Goal: Task Accomplishment & Management: Complete application form

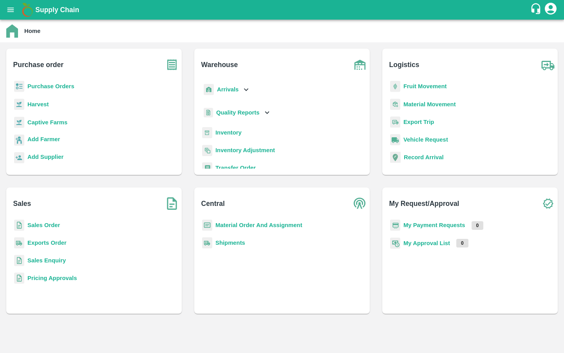
click at [44, 121] on b "Captive Farms" at bounding box center [47, 122] width 40 height 6
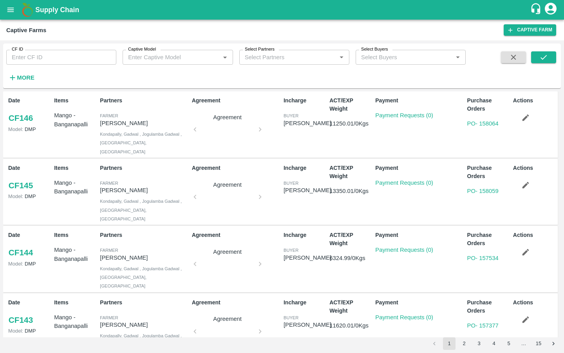
click at [70, 54] on input "CF ID" at bounding box center [61, 57] width 110 height 15
paste input "122"
type input "122"
click at [548, 59] on button "submit" at bounding box center [543, 57] width 25 height 12
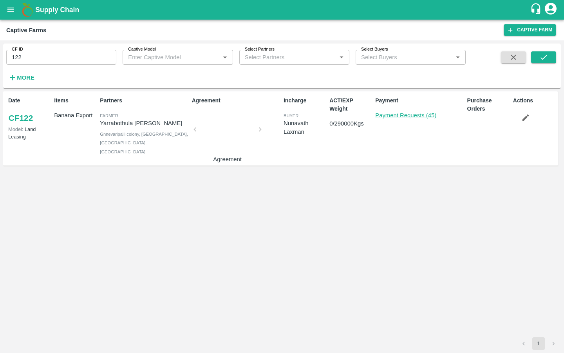
click at [398, 114] on link "Payment Requests (45)" at bounding box center [405, 115] width 61 height 6
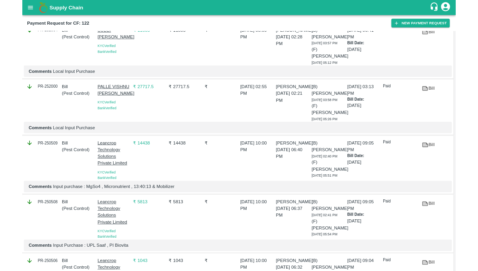
scroll to position [467, 0]
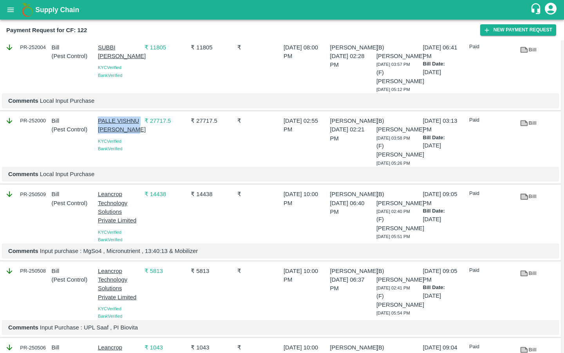
drag, startPoint x: 94, startPoint y: 116, endPoint x: 118, endPoint y: 128, distance: 26.1
click at [118, 128] on div "PALLE VISHNU MOHAN REDDY KYC Verified Bank Verified" at bounding box center [118, 139] width 47 height 53
copy p "PALLE VISHNU [PERSON_NAME]"
click at [533, 113] on div "Bill" at bounding box center [524, 121] width 23 height 17
click at [523, 121] on icon at bounding box center [524, 123] width 6 height 4
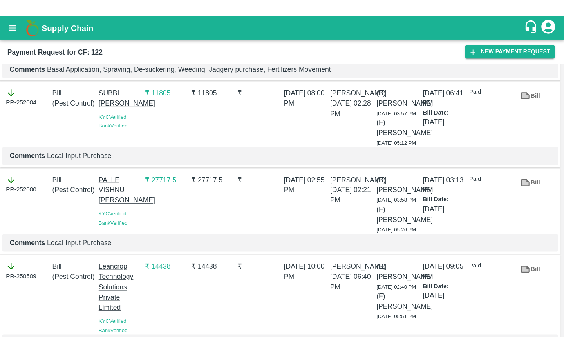
scroll to position [519, 0]
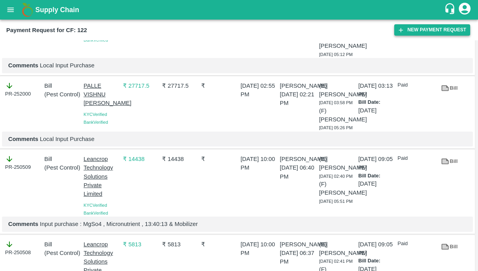
click at [425, 31] on button "New Payment Request" at bounding box center [432, 29] width 76 height 11
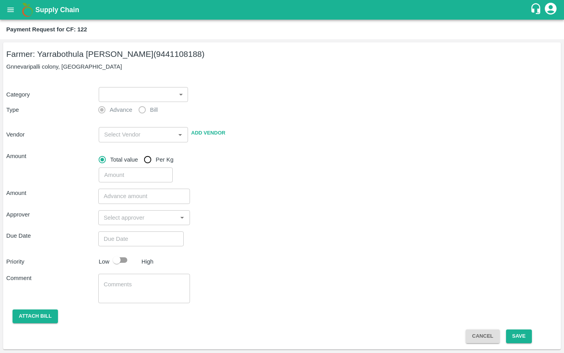
click at [140, 92] on body "Supply Chain Payment Request for CF: 122 Farmer: Yarrabothula Sai [PERSON_NAME]…" at bounding box center [282, 176] width 564 height 353
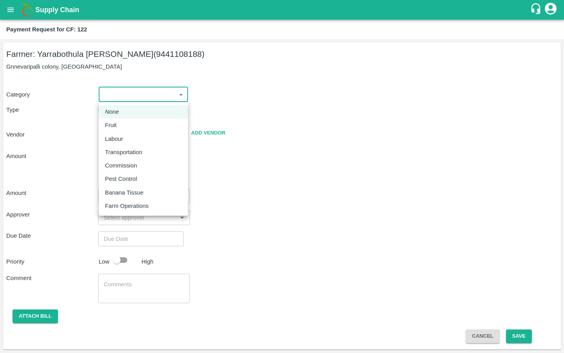
drag, startPoint x: 140, startPoint y: 92, endPoint x: 116, endPoint y: 177, distance: 88.3
click at [116, 177] on p "Pest Control" at bounding box center [121, 178] width 32 height 9
type input "21"
radio input "false"
radio input "true"
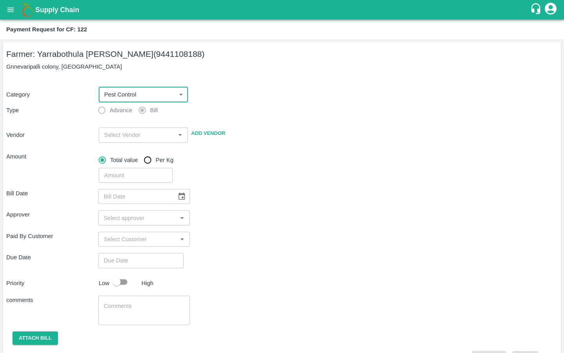
click at [120, 135] on input "input" at bounding box center [137, 135] width 72 height 10
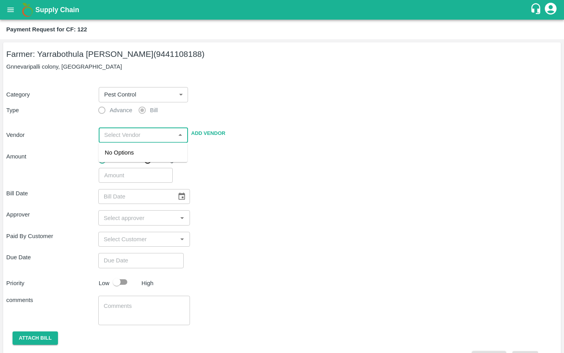
paste input "PALLE VISHNU [PERSON_NAME]"
click at [114, 157] on div "PALLE VISHNU MOHAN REDDY - 8341774777(Supplier)" at bounding box center [143, 161] width 76 height 26
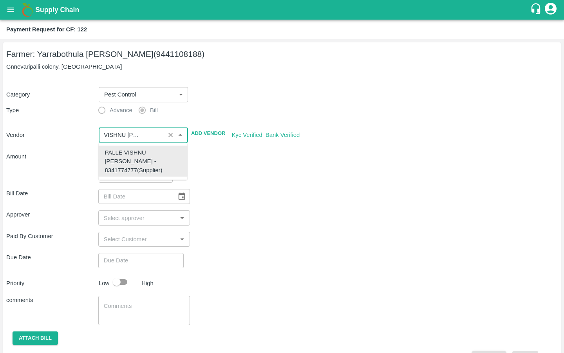
type input "PALLE VISHNU MOHAN REDDY - 8341774777(Supplier)"
click at [251, 199] on div "Bill Date ​" at bounding box center [282, 196] width 552 height 15
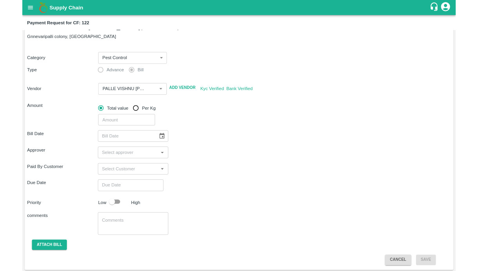
scroll to position [21, 0]
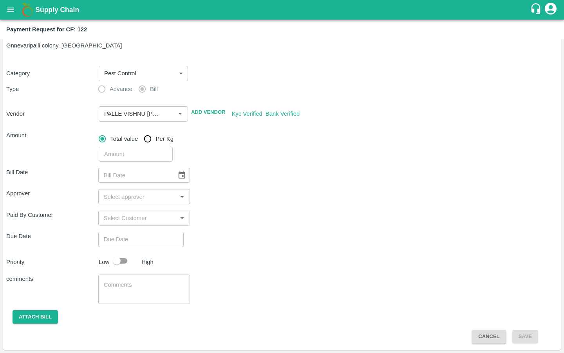
click at [139, 158] on input "number" at bounding box center [136, 154] width 74 height 15
type input "34146"
click at [238, 212] on div "Paid By Customer ​" at bounding box center [282, 217] width 552 height 15
click at [179, 175] on icon "Choose date" at bounding box center [182, 174] width 7 height 7
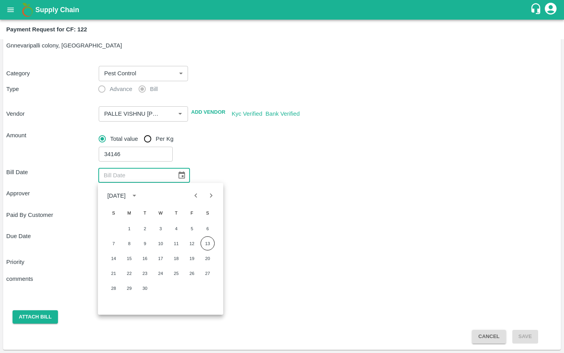
click at [195, 194] on icon "Previous month" at bounding box center [196, 195] width 9 height 9
click at [194, 194] on icon "Previous month" at bounding box center [196, 195] width 9 height 9
click at [145, 286] on button "29" at bounding box center [145, 288] width 14 height 14
type input "29/07/2025"
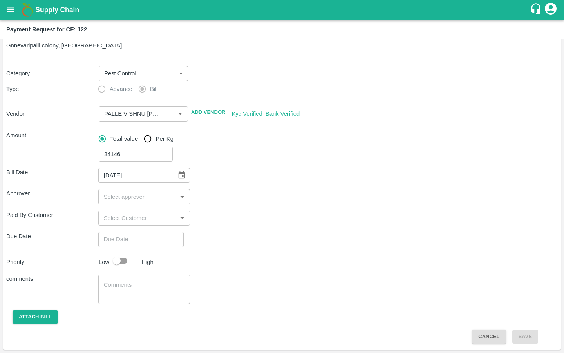
click at [133, 193] on input "input" at bounding box center [138, 196] width 74 height 10
type input "kira"
click at [113, 217] on input "checkbox" at bounding box center [112, 218] width 16 height 16
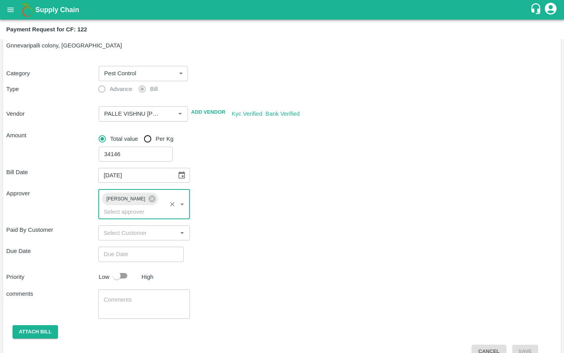
type input "DD/MM/YYYY hh:mm aa"
click at [115, 247] on input "DD/MM/YYYY hh:mm aa" at bounding box center [138, 253] width 80 height 15
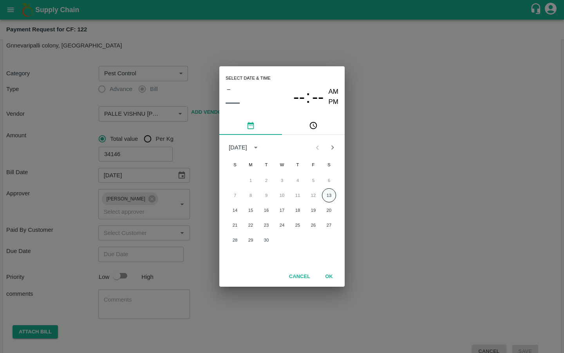
click at [325, 196] on button "13" at bounding box center [329, 195] width 14 height 14
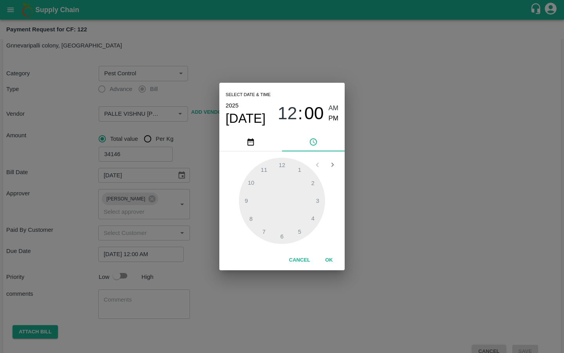
click at [262, 227] on div at bounding box center [282, 200] width 86 height 86
click at [329, 118] on span "PM" at bounding box center [334, 118] width 10 height 11
click at [251, 219] on div at bounding box center [282, 200] width 86 height 86
type input "[DATE] 08:00 PM"
click at [327, 263] on button "OK" at bounding box center [329, 260] width 25 height 14
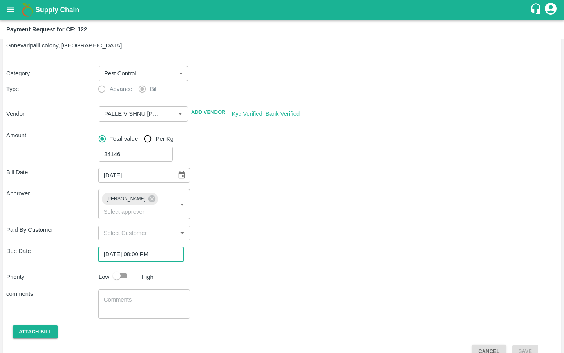
click at [112, 268] on input "checkbox" at bounding box center [116, 275] width 45 height 15
checkbox input "true"
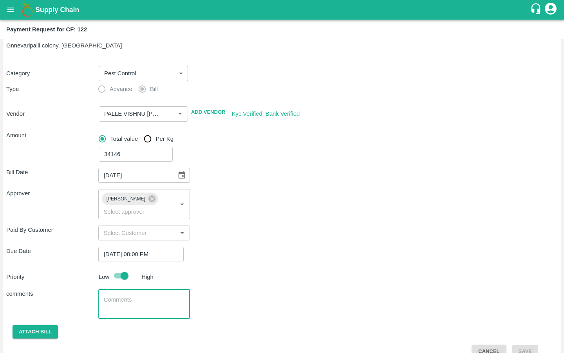
click at [111, 295] on textarea at bounding box center [144, 303] width 81 height 16
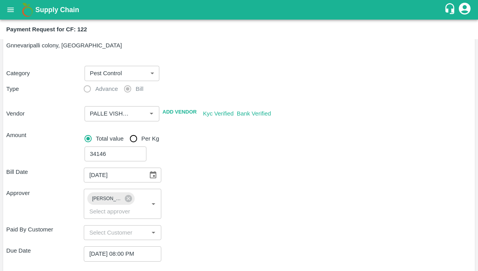
type textarea "Local Input Purchase"
click at [242, 163] on div "Bill Date 29/07/2025 ​ Approver Kiran Naik ​ Paid By Customer ​ Due Date 13/09/…" at bounding box center [239, 259] width 466 height 197
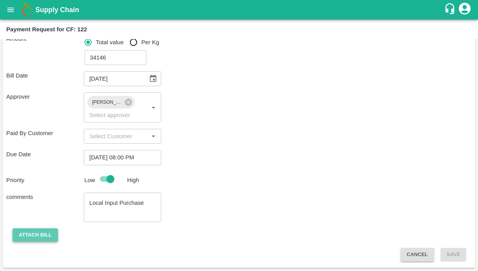
click at [41, 232] on button "Attach bill" at bounding box center [35, 235] width 45 height 14
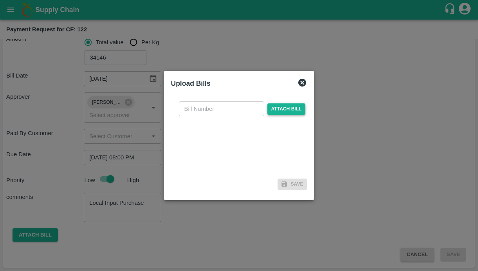
click at [273, 108] on span "Attach bill" at bounding box center [287, 108] width 38 height 11
click at [0, 0] on input "Attach bill" at bounding box center [0, 0] width 0 height 0
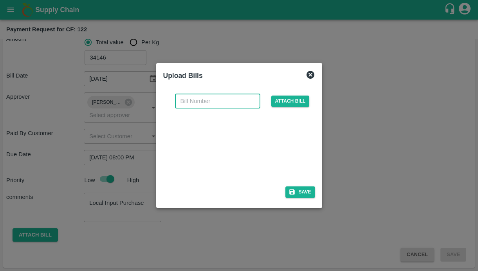
click at [216, 104] on input "text" at bounding box center [217, 101] width 85 height 15
type input "99"
click at [241, 191] on div "Save" at bounding box center [239, 191] width 152 height 11
click at [297, 194] on button "Save" at bounding box center [301, 191] width 30 height 11
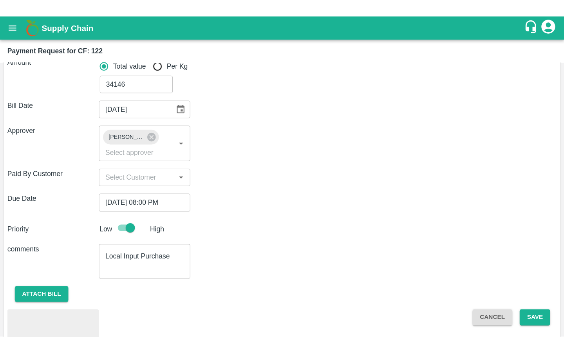
scroll to position [159, 0]
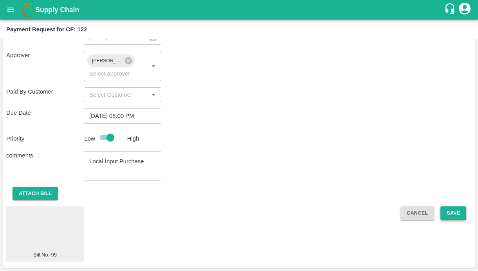
click at [457, 217] on button "Save" at bounding box center [454, 213] width 26 height 14
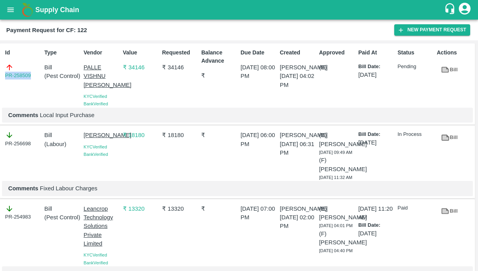
drag, startPoint x: 35, startPoint y: 76, endPoint x: -9, endPoint y: 76, distance: 43.9
click at [0, 76] on html "Supply Chain Payment Request for CF: 122 New Payment Request Id PR-258509 Type …" at bounding box center [239, 135] width 478 height 271
copy link "PR-258509"
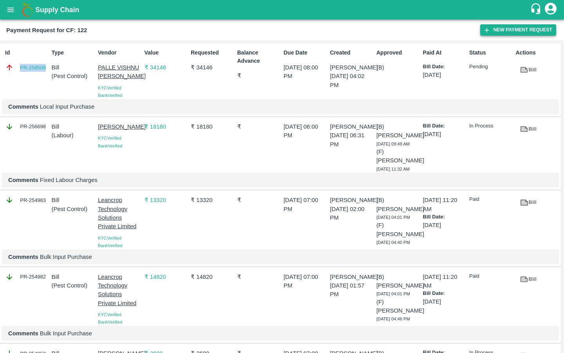
click at [508, 28] on button "New Payment Request" at bounding box center [518, 29] width 76 height 11
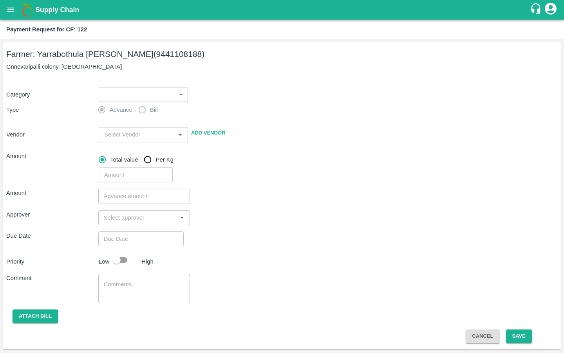
click at [166, 97] on body "Supply Chain Payment Request for CF: 122 Farmer: Yarrabothula Sai [PERSON_NAME]…" at bounding box center [282, 176] width 564 height 353
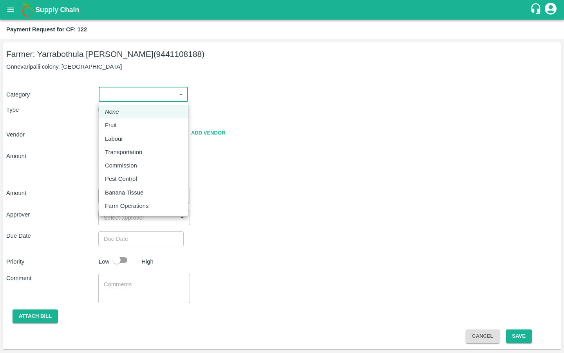
click at [119, 177] on p "Pest Control" at bounding box center [121, 178] width 32 height 9
type input "21"
radio input "false"
radio input "true"
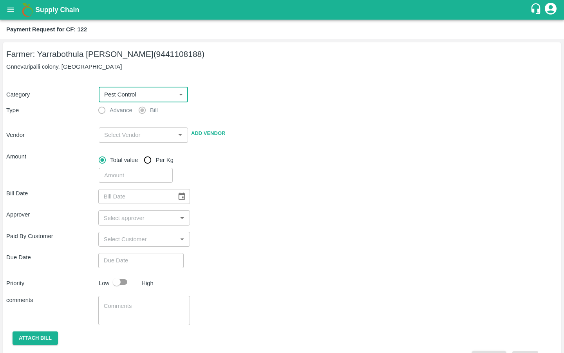
click at [128, 135] on input "input" at bounding box center [137, 135] width 72 height 10
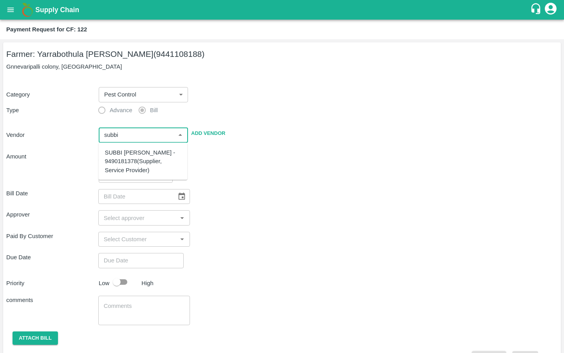
click at [121, 160] on div "SUBBI [PERSON_NAME] - 9490181378(Supplier, Service Provider)" at bounding box center [143, 161] width 76 height 26
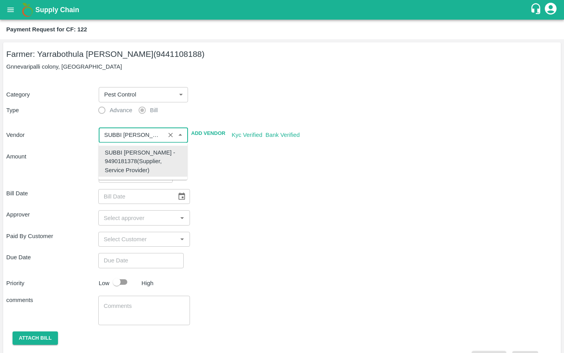
type input "SUBBI [PERSON_NAME] - 9490181378(Supplier, Service Provider)"
click at [235, 181] on div "​" at bounding box center [327, 174] width 462 height 18
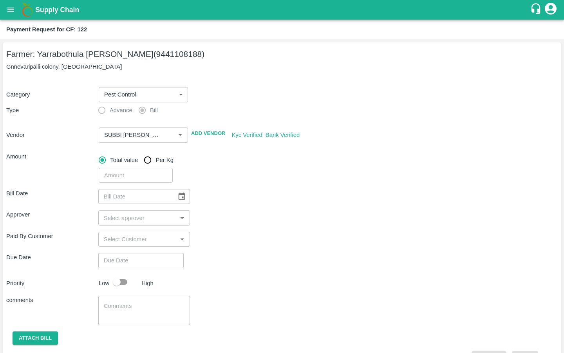
click at [130, 175] on input "number" at bounding box center [136, 175] width 74 height 15
type input "1266"
click at [235, 216] on div "Approver ​" at bounding box center [282, 217] width 552 height 15
click at [177, 195] on icon "Choose date" at bounding box center [181, 196] width 9 height 9
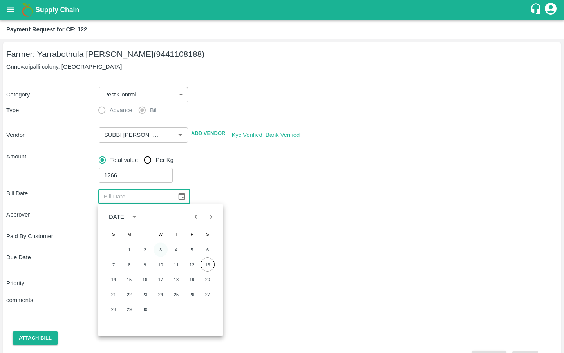
click at [157, 246] on button "3" at bounding box center [161, 249] width 14 height 14
type input "03/09/2025"
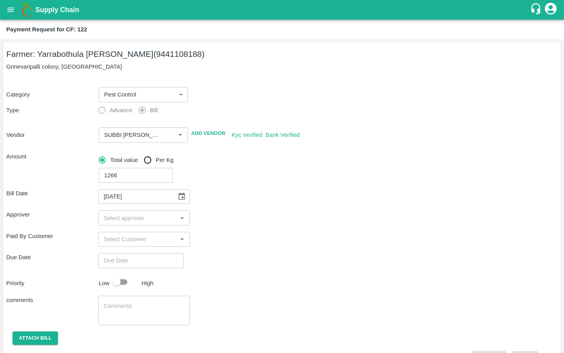
click at [123, 223] on div "​" at bounding box center [144, 217] width 92 height 15
type input "kira"
click at [111, 239] on input "checkbox" at bounding box center [112, 239] width 16 height 16
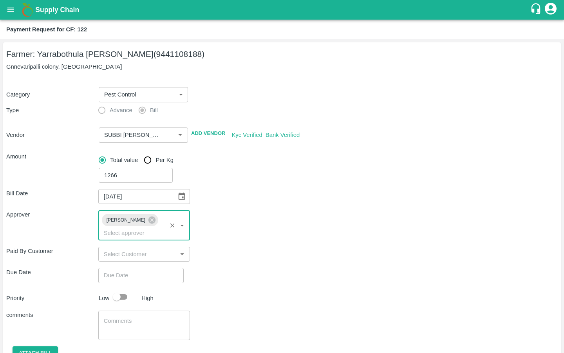
type input "DD/MM/YYYY hh:mm aa"
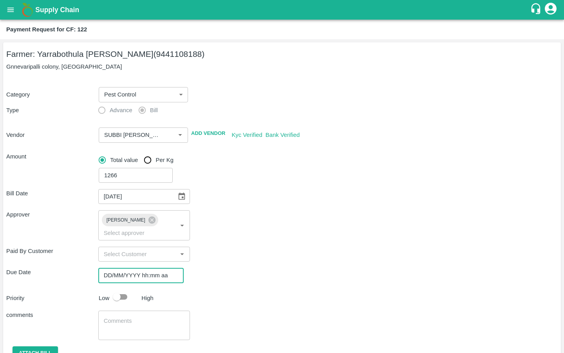
click at [147, 272] on input "DD/MM/YYYY hh:mm aa" at bounding box center [138, 275] width 80 height 15
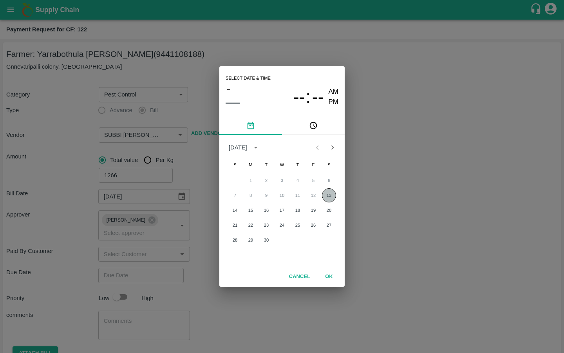
click at [328, 197] on button "13" at bounding box center [329, 195] width 14 height 14
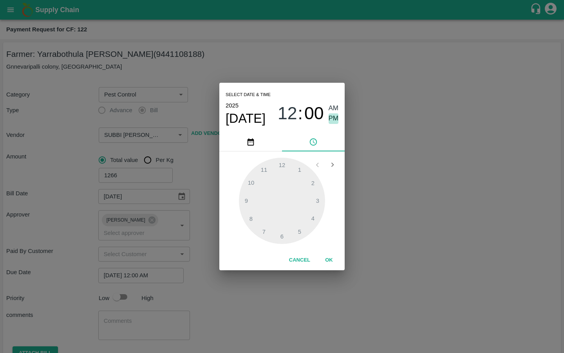
click at [329, 120] on span "PM" at bounding box center [334, 118] width 10 height 11
click at [248, 215] on div at bounding box center [282, 200] width 86 height 86
type input "[DATE] 08:00 PM"
click at [331, 260] on button "OK" at bounding box center [329, 260] width 25 height 14
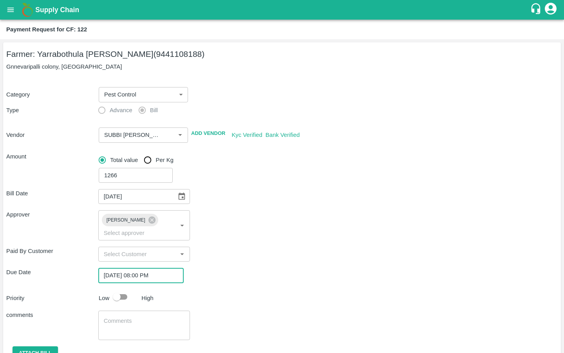
click at [121, 289] on input "checkbox" at bounding box center [116, 296] width 45 height 15
checkbox input "true"
click at [111, 317] on textarea at bounding box center [144, 325] width 81 height 16
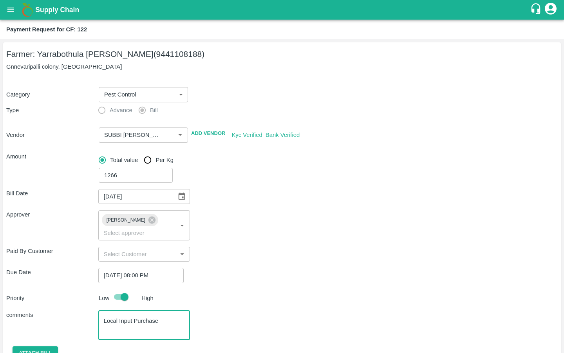
scroll to position [25, 0]
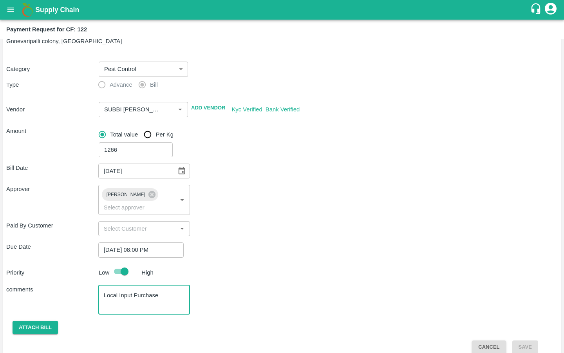
type textarea "Local Input Purchase"
click at [49, 320] on button "Attach bill" at bounding box center [35, 327] width 45 height 14
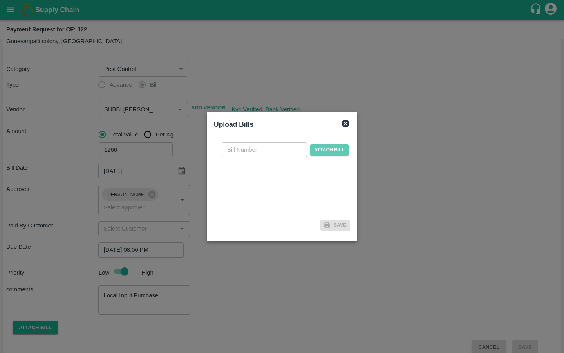
click at [322, 150] on span "Attach bill" at bounding box center [329, 149] width 38 height 11
click at [0, 0] on input "Attach bill" at bounding box center [0, 0] width 0 height 0
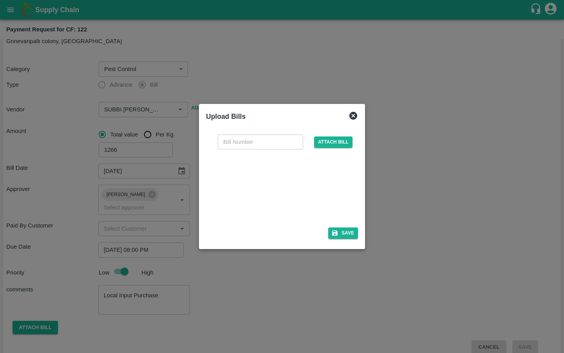
click at [260, 142] on input "text" at bounding box center [260, 141] width 85 height 15
type input "New-I01054/01"
click at [293, 117] on div "Upload Bills" at bounding box center [273, 115] width 146 height 20
click at [345, 239] on div "New-I01054/01 ​ Attach bill Save" at bounding box center [282, 185] width 152 height 114
click at [346, 235] on button "Save" at bounding box center [343, 232] width 30 height 11
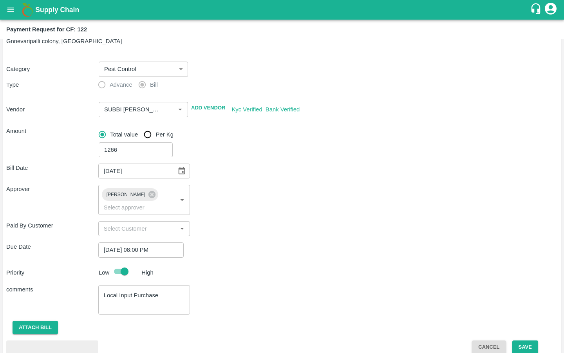
scroll to position [67, 0]
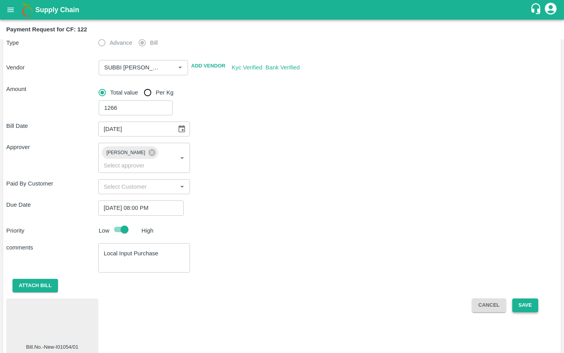
click at [518, 298] on button "Save" at bounding box center [525, 305] width 26 height 14
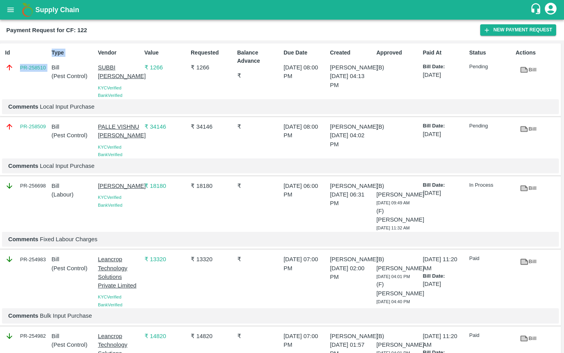
drag, startPoint x: 49, startPoint y: 67, endPoint x: 12, endPoint y: 69, distance: 36.5
click at [12, 69] on div "Id PR-258510 Type Bill ( Pest Control ) Vendor SUBBI REDDY CHAGAM KYC Verified …" at bounding box center [280, 79] width 561 height 73
click at [14, 81] on div "Id PR-258510" at bounding box center [25, 72] width 47 height 54
drag, startPoint x: 15, startPoint y: 67, endPoint x: 47, endPoint y: 67, distance: 31.7
click at [47, 67] on div "PR-258510" at bounding box center [26, 67] width 43 height 9
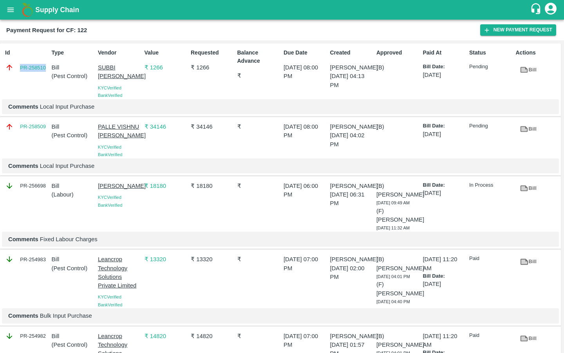
copy link "PR-258510"
click at [9, 12] on icon "open drawer" at bounding box center [10, 9] width 7 height 4
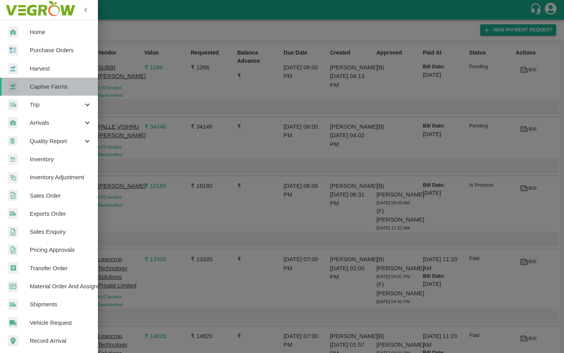
click at [53, 81] on link "Captive Farms" at bounding box center [49, 87] width 98 height 18
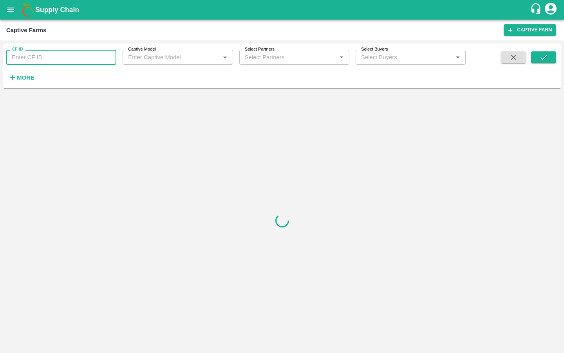
click at [35, 58] on input "CF ID" at bounding box center [61, 57] width 110 height 15
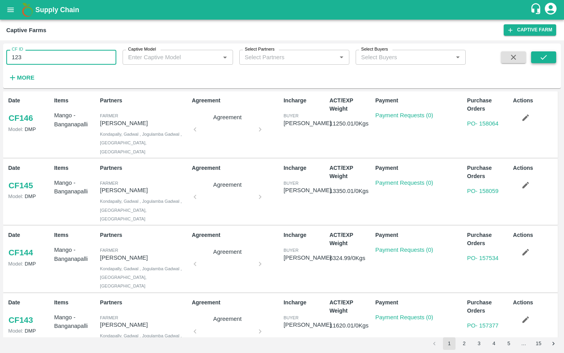
type input "123"
click at [548, 57] on button "submit" at bounding box center [543, 57] width 25 height 12
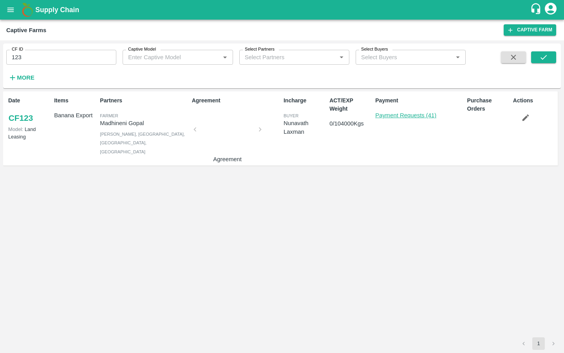
click at [388, 116] on link "Payment Requests (41)" at bounding box center [405, 115] width 61 height 6
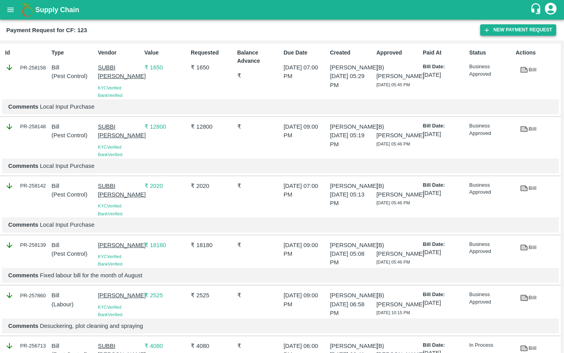
click at [483, 32] on button "New Payment Request" at bounding box center [518, 29] width 76 height 11
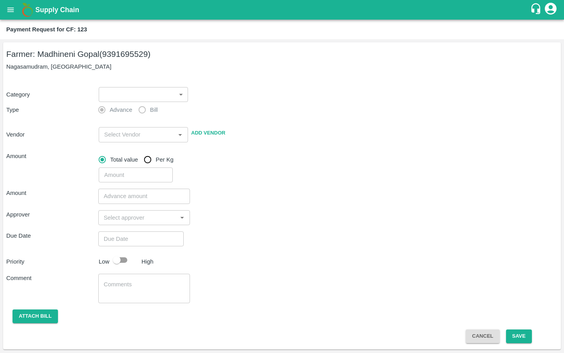
click at [159, 90] on body "Supply Chain Payment Request for CF: 123 Farmer: Madhineni Gopal (9391695529) N…" at bounding box center [282, 176] width 564 height 353
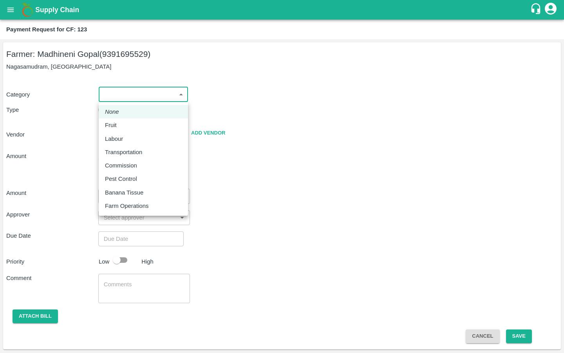
click at [122, 175] on p "Pest Control" at bounding box center [121, 178] width 32 height 9
type input "21"
radio input "false"
radio input "true"
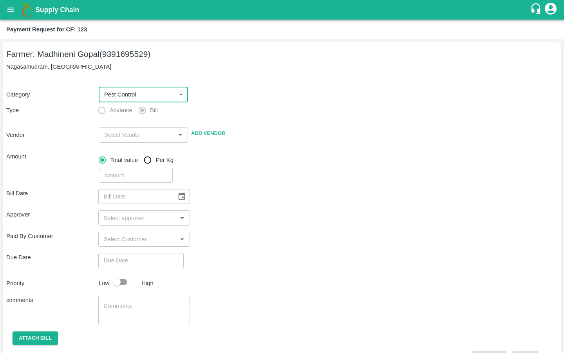
click at [125, 133] on input "input" at bounding box center [137, 135] width 72 height 10
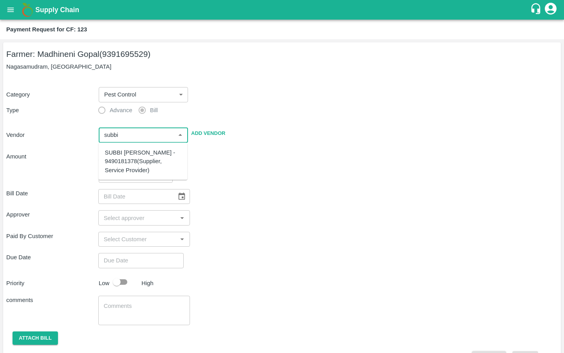
click at [120, 152] on div "SUBBI [PERSON_NAME] - 9490181378(Supplier, Service Provider)" at bounding box center [143, 161] width 76 height 26
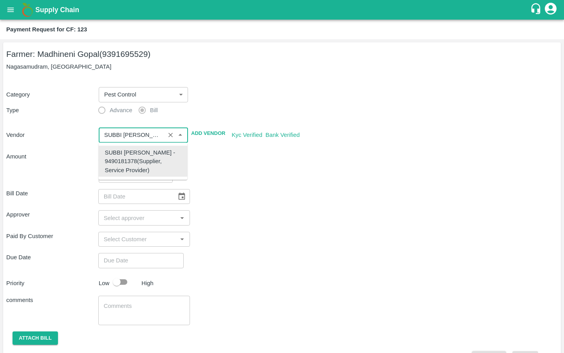
type input "SUBBI [PERSON_NAME] - 9490181378(Supplier, Service Provider)"
click at [125, 174] on input "number" at bounding box center [136, 175] width 74 height 15
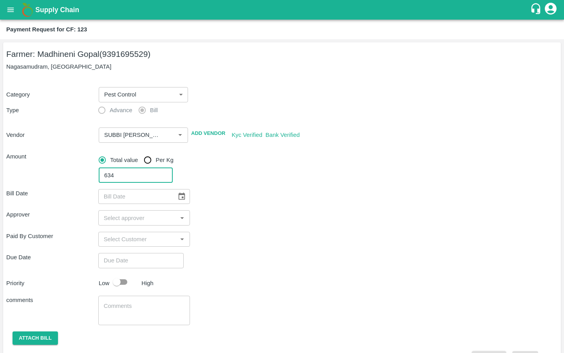
type input "634"
click at [237, 202] on div "Bill Date ​" at bounding box center [282, 196] width 552 height 15
click at [179, 197] on icon "Choose date" at bounding box center [182, 195] width 7 height 7
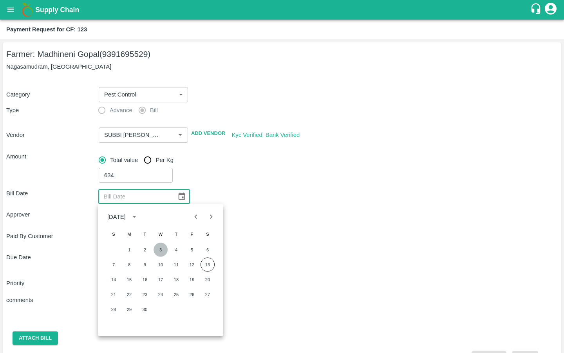
click at [160, 249] on button "3" at bounding box center [161, 249] width 14 height 14
type input "03/09/2025"
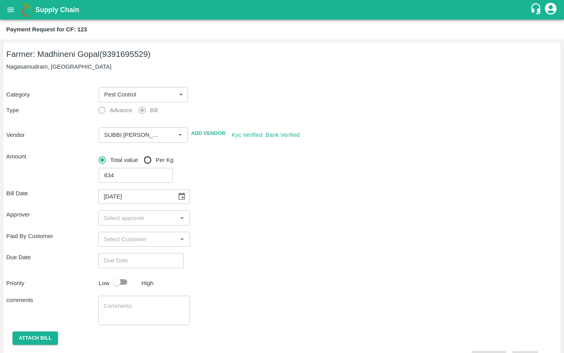
click at [125, 219] on input "input" at bounding box center [138, 217] width 74 height 10
type input "kira"
click at [112, 237] on input "checkbox" at bounding box center [112, 239] width 16 height 16
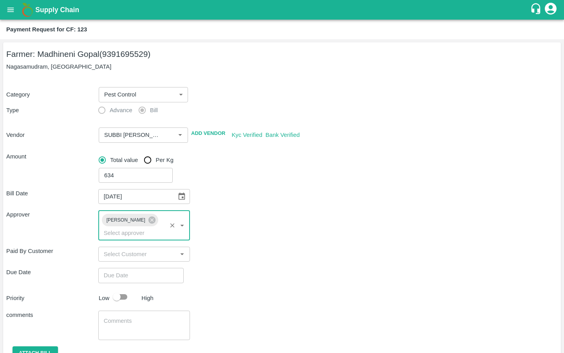
type input "DD/MM/YYYY hh:mm aa"
click at [110, 268] on input "DD/MM/YYYY hh:mm aa" at bounding box center [138, 275] width 80 height 15
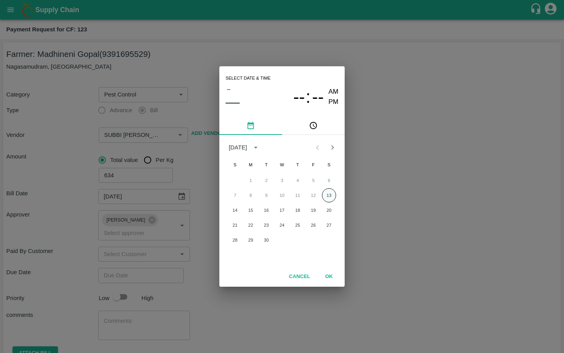
click at [329, 199] on button "13" at bounding box center [329, 195] width 14 height 14
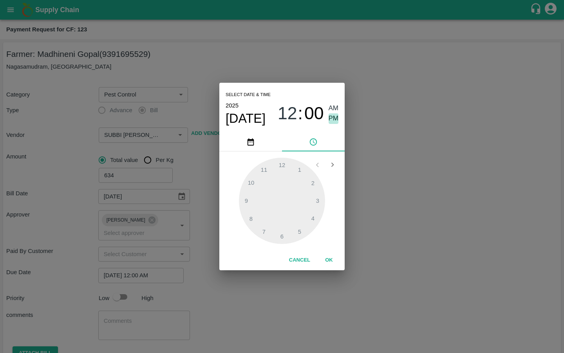
click at [331, 119] on span "PM" at bounding box center [334, 118] width 10 height 11
type input "13/09/2025 07:00 PM"
click at [265, 232] on div at bounding box center [282, 200] width 86 height 86
click at [328, 258] on button "OK" at bounding box center [329, 260] width 25 height 14
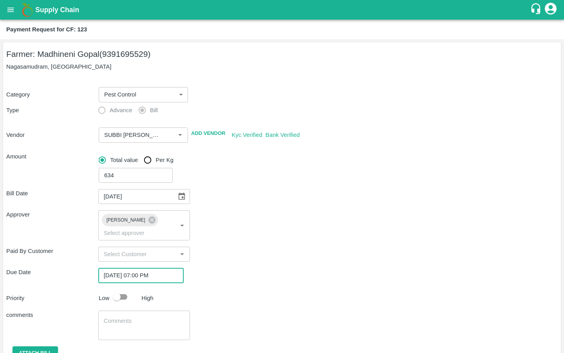
scroll to position [25, 0]
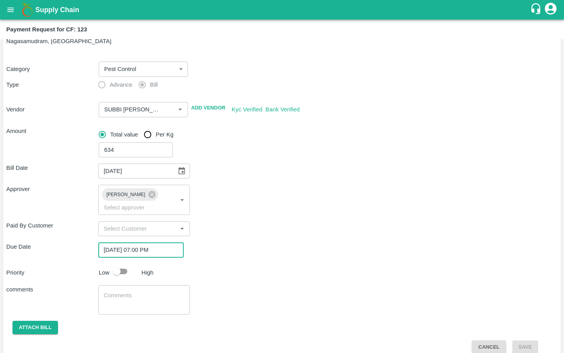
click at [117, 264] on input "checkbox" at bounding box center [116, 271] width 45 height 15
checkbox input "true"
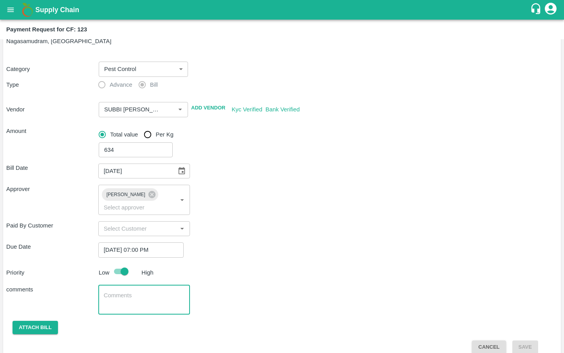
click at [111, 292] on textarea at bounding box center [144, 299] width 81 height 16
type textarea "Local Input Purchase"
click at [26, 320] on button "Attach bill" at bounding box center [35, 327] width 45 height 14
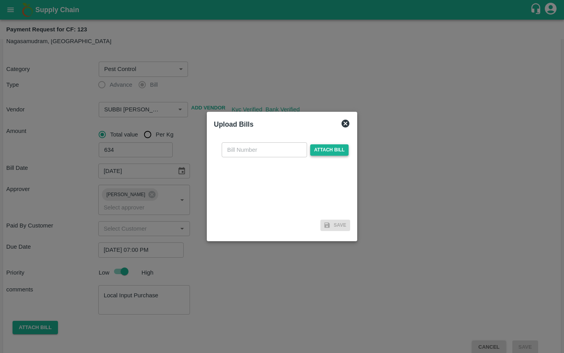
click at [326, 147] on span "Attach bill" at bounding box center [329, 149] width 38 height 11
click at [0, 0] on input "Attach bill" at bounding box center [0, 0] width 0 height 0
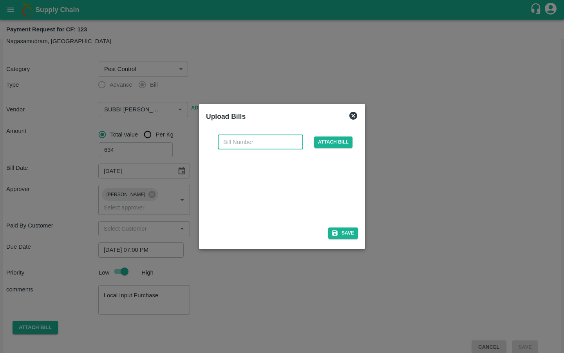
click at [242, 139] on input "text" at bounding box center [260, 141] width 85 height 15
type input "New-I01054/02"
click at [333, 230] on icon "button" at bounding box center [334, 232] width 5 height 5
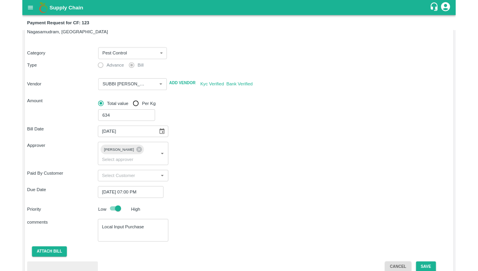
scroll to position [67, 0]
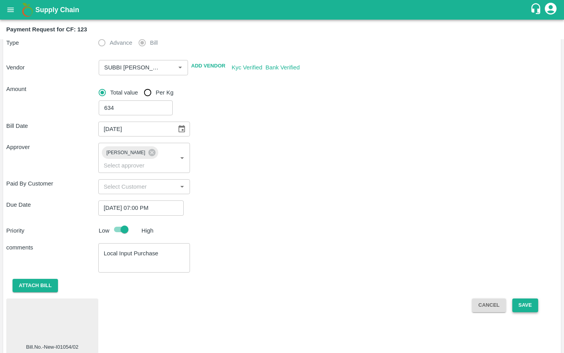
click at [525, 298] on button "Save" at bounding box center [525, 305] width 26 height 14
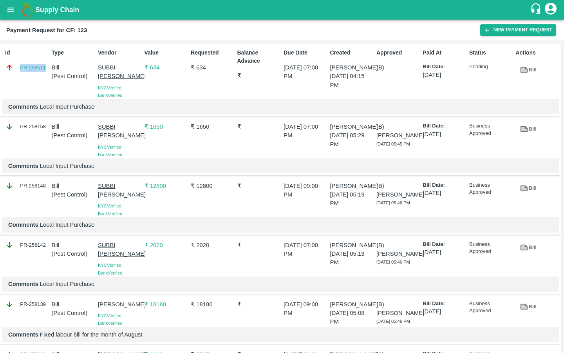
drag, startPoint x: 47, startPoint y: 65, endPoint x: 4, endPoint y: 65, distance: 42.7
click at [4, 65] on div "Id PR-258511" at bounding box center [25, 72] width 47 height 54
copy link "PR-258511"
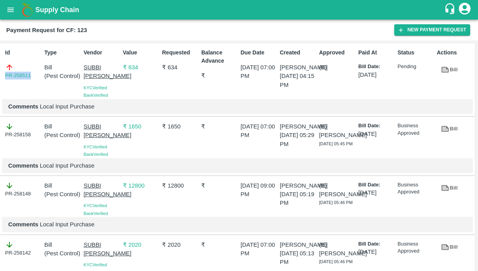
click at [6, 10] on button "open drawer" at bounding box center [11, 10] width 18 height 18
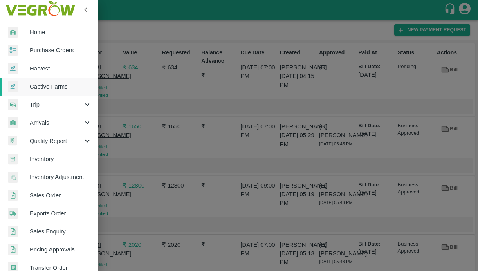
click at [45, 86] on span "Captive Farms" at bounding box center [61, 86] width 62 height 9
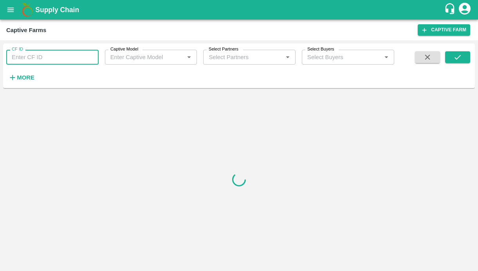
click at [34, 55] on input "CF ID" at bounding box center [52, 57] width 92 height 15
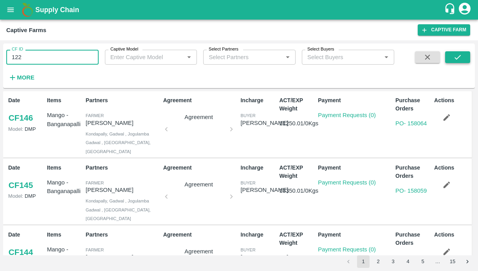
type input "122"
click at [455, 56] on icon "submit" at bounding box center [458, 57] width 9 height 9
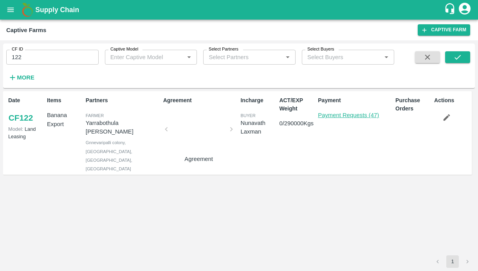
click at [324, 116] on link "Payment Requests (47)" at bounding box center [348, 115] width 61 height 6
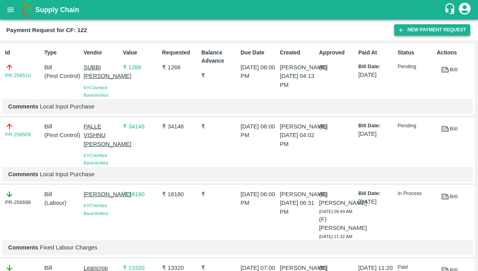
click at [407, 32] on button "New Payment Request" at bounding box center [432, 29] width 76 height 11
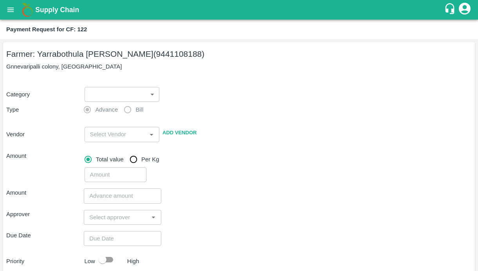
click at [119, 93] on body "Supply Chain Payment Request for CF: 122 Farmer: Yarrabothula Sai [PERSON_NAME]…" at bounding box center [239, 135] width 478 height 271
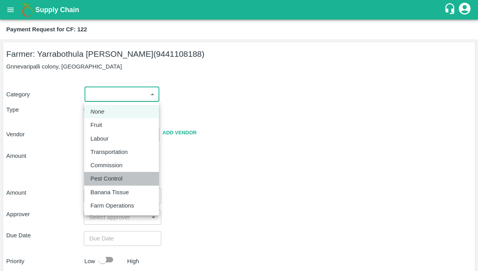
click at [101, 174] on li "Pest Control" at bounding box center [121, 178] width 75 height 13
type input "21"
radio input "false"
radio input "true"
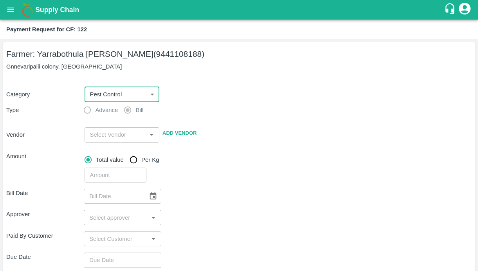
click at [102, 137] on input "input" at bounding box center [116, 135] width 58 height 10
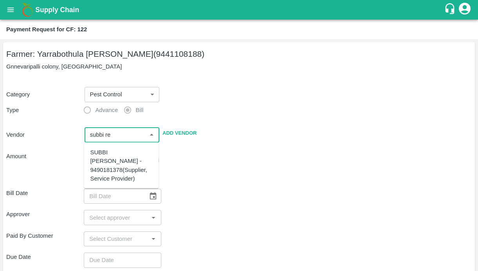
click at [121, 157] on div "SUBBI [PERSON_NAME] - 9490181378(Supplier, Service Provider)" at bounding box center [121, 165] width 62 height 35
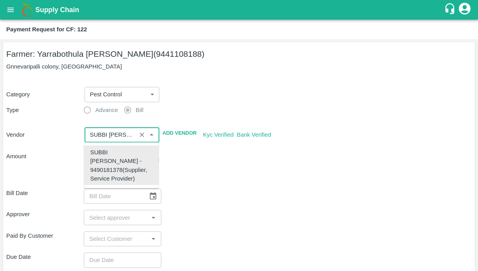
type input "SUBBI [PERSON_NAME] - 9490181378(Supplier, Service Provider)"
click at [239, 196] on div "Bill Date ​" at bounding box center [239, 196] width 466 height 15
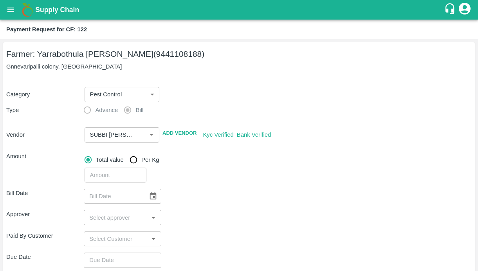
click at [92, 170] on input "number" at bounding box center [116, 175] width 62 height 15
type input "23900"
click at [221, 224] on div "Approver ​" at bounding box center [239, 217] width 466 height 15
click at [154, 200] on icon "Choose date" at bounding box center [153, 196] width 9 height 9
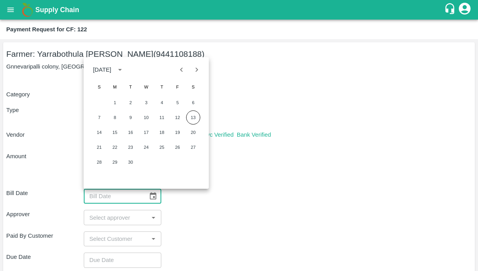
click at [182, 70] on icon "Previous month" at bounding box center [181, 69] width 9 height 9
click at [119, 146] on button "18" at bounding box center [115, 147] width 14 height 14
type input "[DATE]"
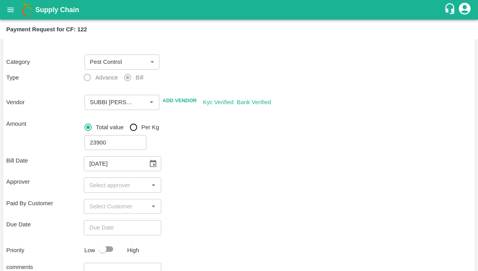
scroll to position [103, 0]
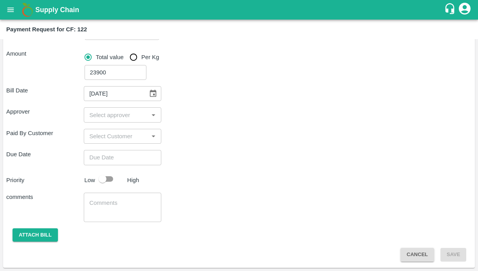
click at [95, 120] on div "​" at bounding box center [123, 114] width 78 height 15
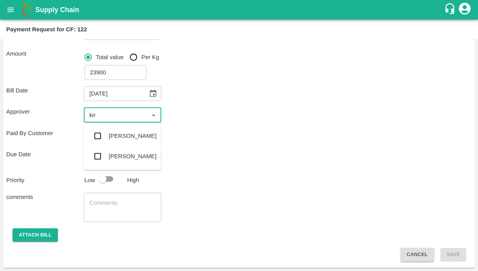
type input "kira"
click at [98, 134] on input "checkbox" at bounding box center [98, 136] width 16 height 16
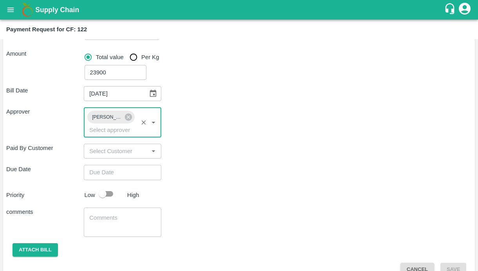
type input "DD/MM/YYYY hh:mm aa"
click at [107, 177] on input "DD/MM/YYYY hh:mm aa" at bounding box center [120, 172] width 72 height 15
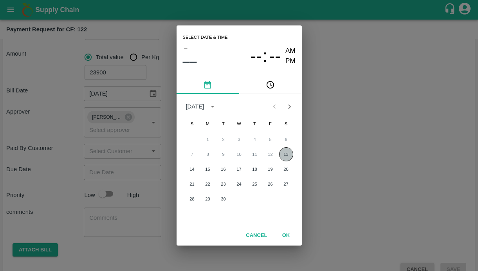
click at [280, 156] on button "13" at bounding box center [286, 154] width 14 height 14
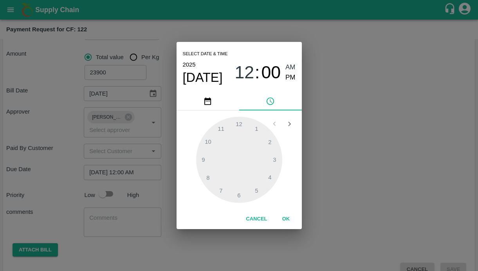
click at [286, 83] on div "[DATE] 12 : 00 AM PM" at bounding box center [239, 73] width 113 height 26
click at [287, 81] on span "PM" at bounding box center [291, 77] width 10 height 11
click at [202, 178] on div at bounding box center [239, 160] width 86 height 86
type input "[DATE] 08:00 PM"
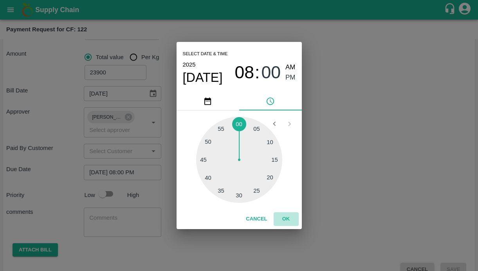
click at [286, 219] on button "OK" at bounding box center [286, 219] width 25 height 14
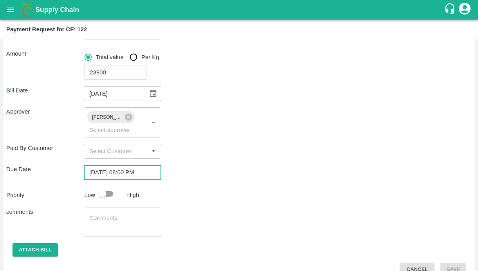
click at [111, 192] on input "checkbox" at bounding box center [102, 193] width 45 height 15
checkbox input "true"
click at [98, 212] on div "x ​" at bounding box center [123, 222] width 78 height 29
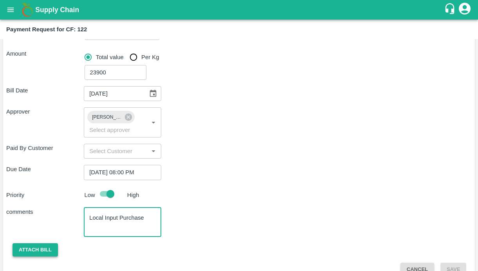
type textarea "Local Input Purchase"
click at [45, 246] on button "Attach bill" at bounding box center [35, 250] width 45 height 14
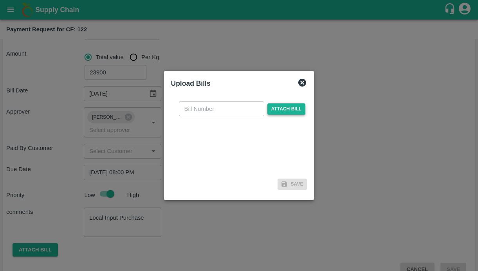
click at [279, 112] on span "Attach bill" at bounding box center [287, 108] width 38 height 11
click at [0, 0] on input "Attach bill" at bounding box center [0, 0] width 0 height 0
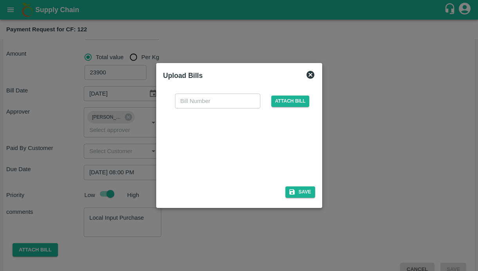
click at [238, 100] on input "text" at bounding box center [217, 101] width 85 height 15
type input "51"
click at [263, 81] on div "Upload Bills" at bounding box center [230, 74] width 146 height 20
click at [294, 192] on icon "button" at bounding box center [291, 192] width 5 height 5
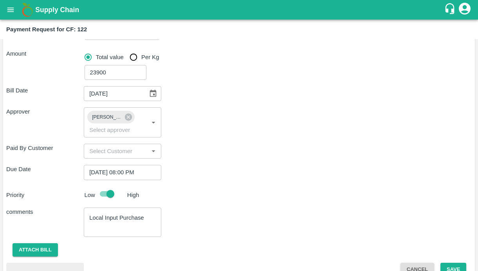
scroll to position [159, 0]
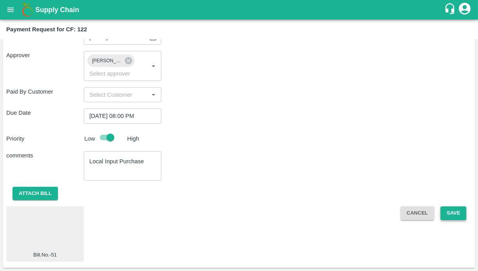
click at [450, 213] on button "Save" at bounding box center [454, 213] width 26 height 14
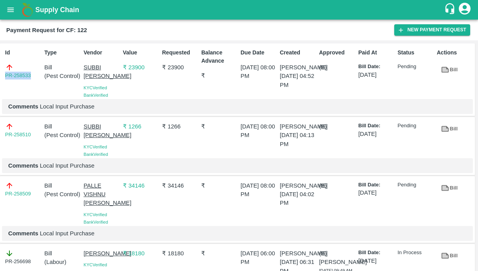
drag, startPoint x: 33, startPoint y: 74, endPoint x: -29, endPoint y: 74, distance: 62.3
click at [0, 74] on html "Supply Chain Payment Request for CF: 122 New Payment Request Id PR-258533 Type …" at bounding box center [239, 135] width 478 height 271
copy link "PR-258533"
click at [399, 31] on icon "button" at bounding box center [401, 30] width 7 height 7
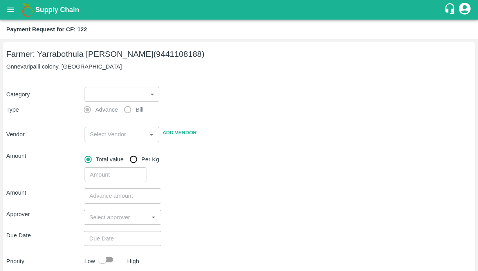
click at [123, 93] on body "Supply Chain Payment Request for CF: 122 Farmer: Yarrabothula Sai [PERSON_NAME]…" at bounding box center [239, 135] width 478 height 271
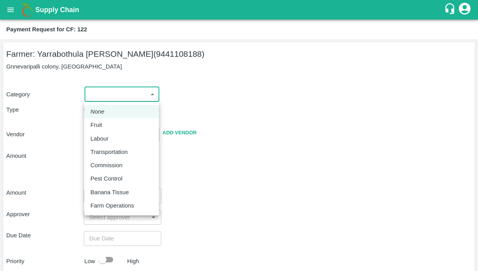
click at [106, 133] on li "Labour" at bounding box center [121, 138] width 75 height 13
type input "2"
radio input "false"
radio input "true"
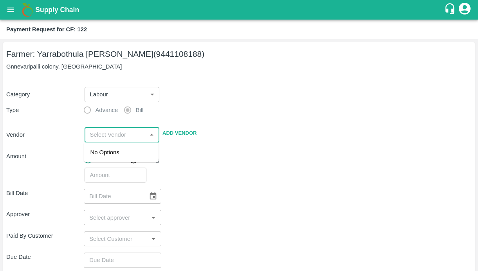
click at [104, 132] on input "input" at bounding box center [116, 135] width 58 height 10
drag, startPoint x: 111, startPoint y: 136, endPoint x: 57, endPoint y: 136, distance: 53.7
click at [57, 136] on div "Vendor ​ Add Vendor" at bounding box center [237, 133] width 469 height 18
click at [124, 129] on div "​" at bounding box center [122, 134] width 75 height 15
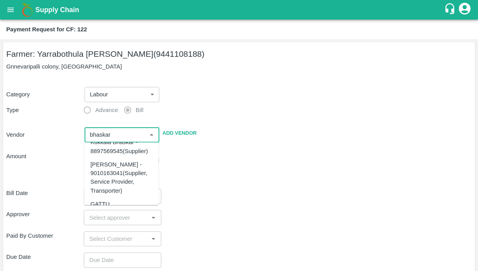
scroll to position [430, 0]
click at [105, 192] on div "[PERSON_NAME] - 9010163041(Supplier, Service Provider, Transporter)" at bounding box center [121, 176] width 62 height 35
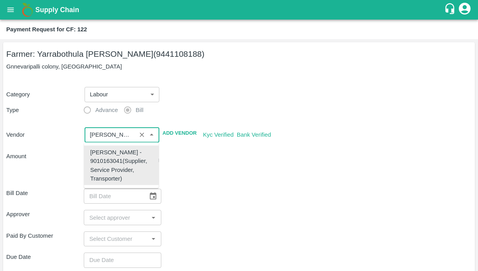
type input "[PERSON_NAME] - 9010163041(Supplier, Service Provider, Transporter)"
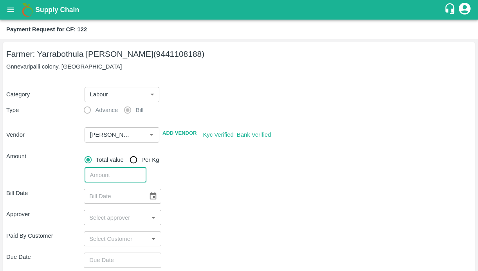
click at [95, 179] on input "number" at bounding box center [116, 175] width 62 height 15
type input "62115"
click at [190, 208] on div "Bill Date ​ Approver ​ Paid By Customer ​ Due Date ​ Priority Low High comments…" at bounding box center [239, 274] width 466 height 182
click at [152, 198] on icon "Choose date" at bounding box center [153, 196] width 9 height 9
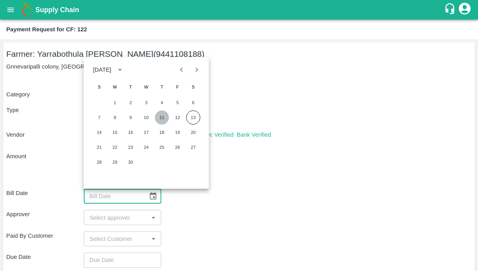
click at [159, 113] on button "11" at bounding box center [162, 117] width 14 height 14
type input "[DATE]"
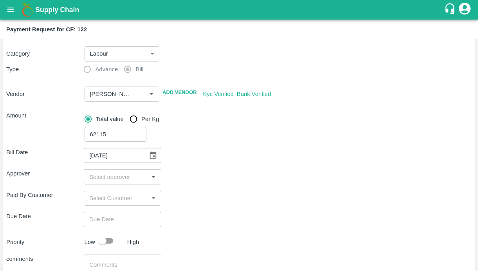
scroll to position [103, 0]
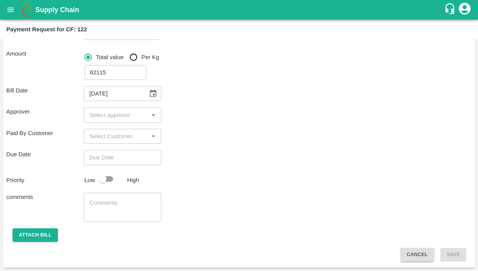
click at [106, 108] on div "​" at bounding box center [123, 114] width 78 height 15
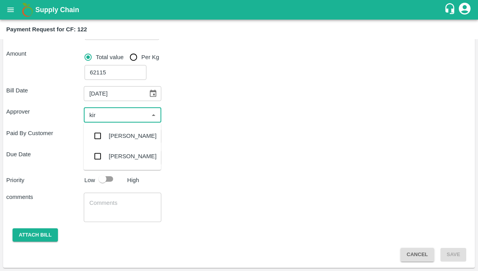
type input "kira"
click at [99, 135] on input "checkbox" at bounding box center [98, 136] width 16 height 16
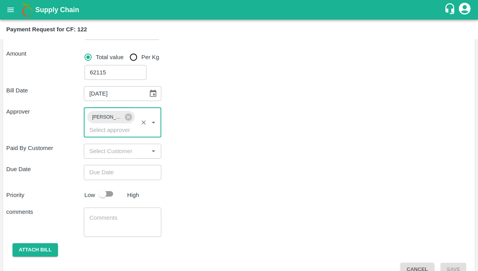
type input "DD/MM/YYYY hh:mm aa"
click at [103, 168] on input "DD/MM/YYYY hh:mm aa" at bounding box center [120, 172] width 72 height 15
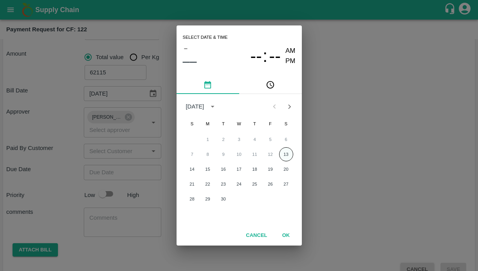
click at [284, 150] on button "13" at bounding box center [286, 154] width 14 height 14
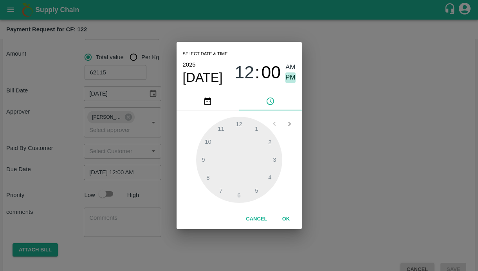
click at [289, 75] on span "PM" at bounding box center [291, 77] width 10 height 11
type input "[DATE] 08:00 PM"
click at [212, 180] on div at bounding box center [239, 160] width 86 height 86
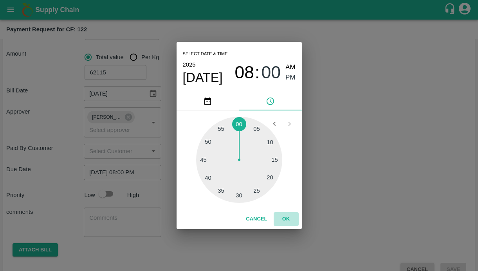
click at [285, 217] on button "OK" at bounding box center [286, 219] width 25 height 14
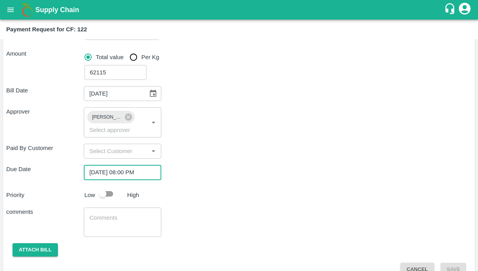
click at [111, 195] on input "checkbox" at bounding box center [102, 193] width 45 height 15
checkbox input "true"
click at [101, 224] on textarea at bounding box center [122, 222] width 67 height 16
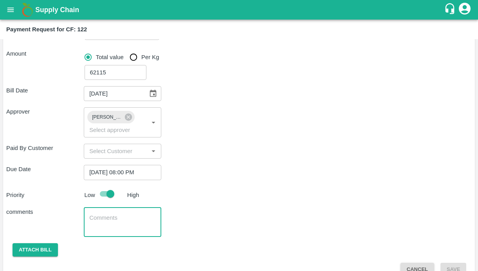
paste textarea "Weeding, Desuckering and, Labour Transportation"
type textarea "Weeding, Desuckering and, Labour movement"
click at [41, 253] on button "Attach bill" at bounding box center [35, 250] width 45 height 14
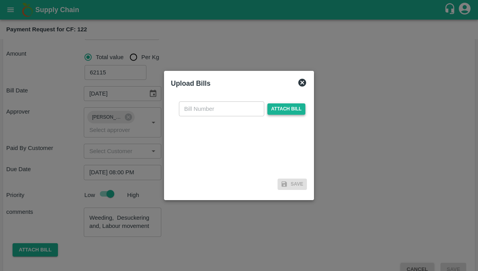
click at [281, 108] on span "Attach bill" at bounding box center [287, 108] width 38 height 11
click at [0, 0] on input "Attach bill" at bounding box center [0, 0] width 0 height 0
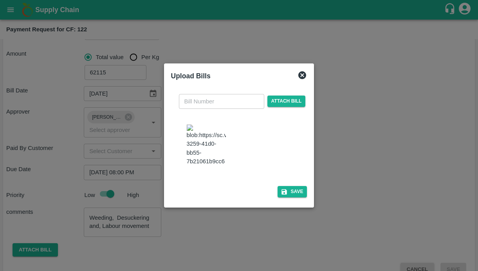
click at [199, 96] on input "text" at bounding box center [221, 101] width 85 height 15
type input "139"
click at [285, 162] on div at bounding box center [243, 145] width 118 height 49
click at [278, 193] on button "Save" at bounding box center [293, 191] width 30 height 11
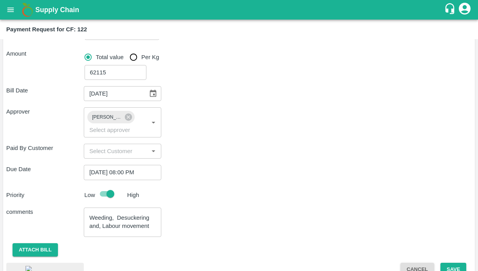
scroll to position [170, 0]
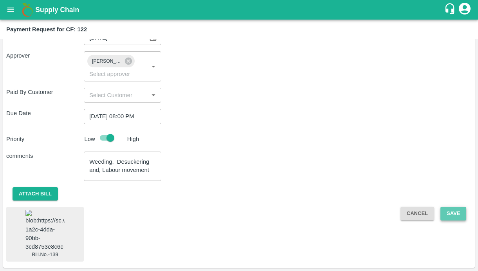
click at [450, 209] on button "Save" at bounding box center [454, 214] width 26 height 14
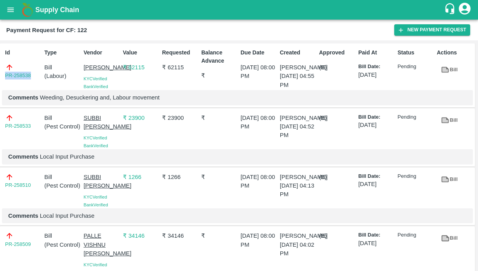
drag, startPoint x: 36, startPoint y: 78, endPoint x: -9, endPoint y: 78, distance: 44.3
click at [0, 78] on html "Supply Chain Payment Request for CF: 122 New Payment Request Id PR-258538 Type …" at bounding box center [239, 135] width 478 height 271
copy link "PR-258538"
click at [436, 31] on button "New Payment Request" at bounding box center [432, 29] width 76 height 11
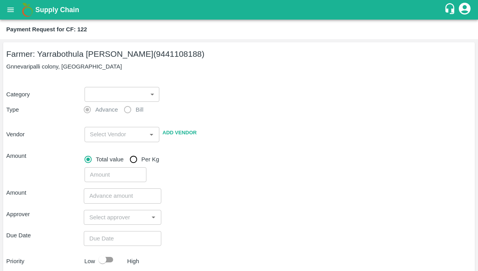
click at [113, 91] on body "Supply Chain Payment Request for CF: 122 Farmer: Yarrabothula Sai [PERSON_NAME]…" at bounding box center [239, 135] width 478 height 271
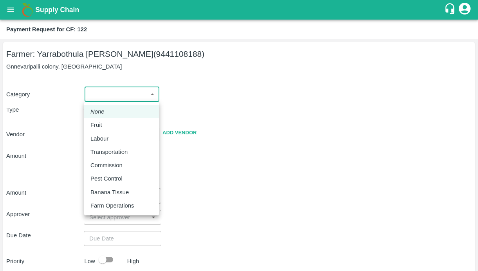
click at [99, 141] on p "Labour" at bounding box center [99, 138] width 18 height 9
type input "2"
radio input "false"
radio input "true"
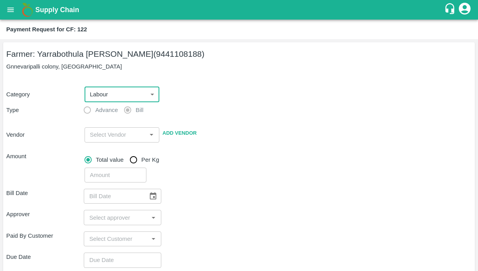
click at [109, 134] on input "input" at bounding box center [116, 135] width 58 height 10
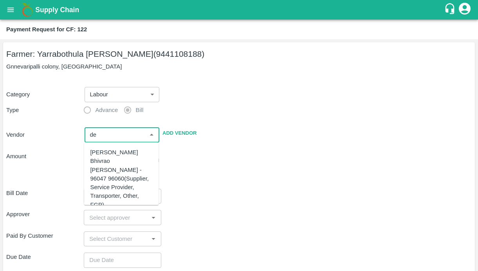
type input "d"
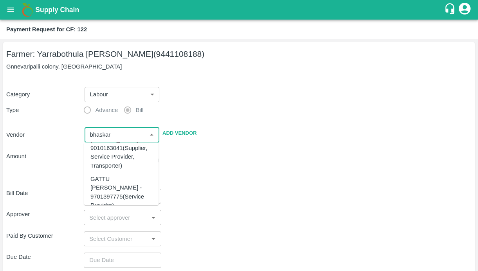
scroll to position [449, 0]
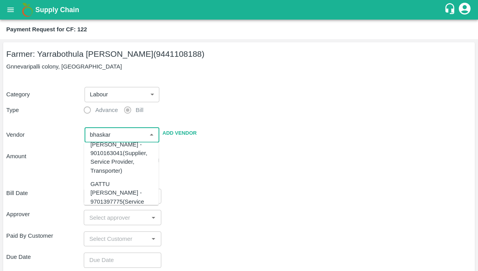
click at [120, 175] on div "[PERSON_NAME] - 9010163041(Supplier, Service Provider, Transporter)" at bounding box center [121, 157] width 62 height 35
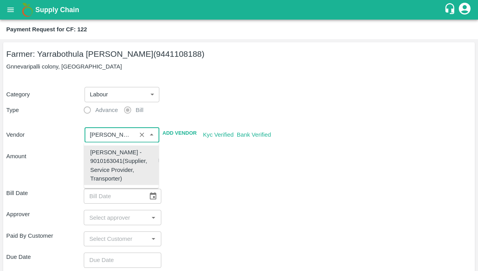
type input "[PERSON_NAME] - 9010163041(Supplier, Service Provider, Transporter)"
click at [225, 179] on div "​" at bounding box center [276, 174] width 391 height 18
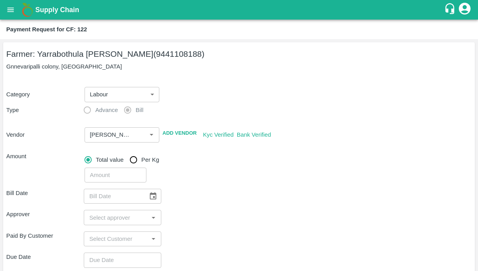
click at [114, 173] on input "number" at bounding box center [116, 175] width 62 height 15
type input "6363"
click at [153, 195] on icon "Choose date" at bounding box center [153, 196] width 9 height 9
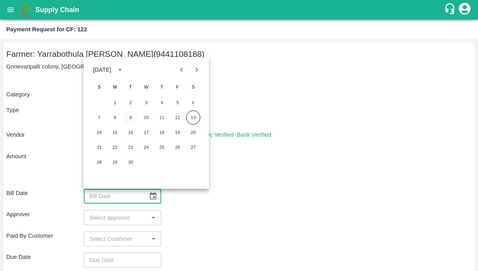
click at [132, 116] on button "9" at bounding box center [131, 117] width 14 height 14
type input "[DATE]"
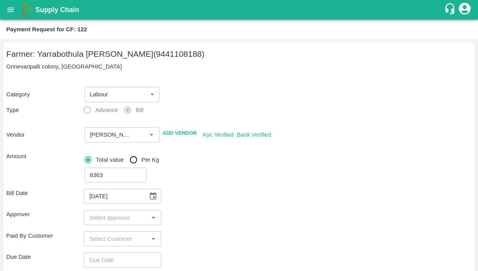
click at [120, 217] on input "input" at bounding box center [116, 217] width 60 height 10
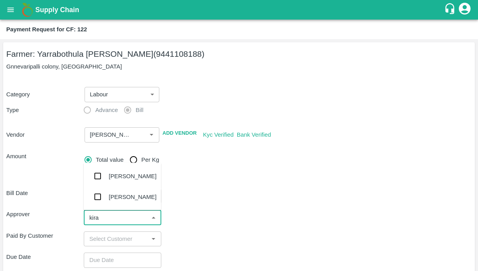
type input "kiran"
click at [97, 173] on input "checkbox" at bounding box center [98, 176] width 16 height 16
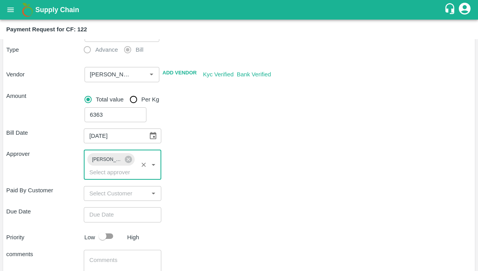
scroll to position [118, 0]
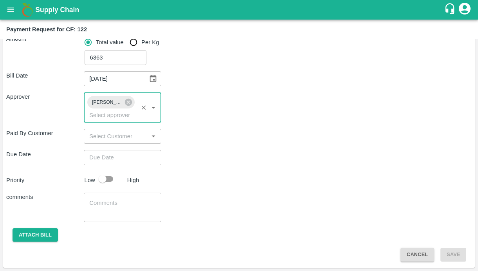
type input "DD/MM/YYYY hh:mm aa"
click at [113, 161] on input "DD/MM/YYYY hh:mm aa" at bounding box center [120, 157] width 72 height 15
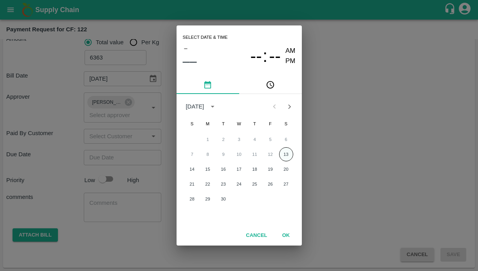
click at [289, 156] on button "13" at bounding box center [286, 154] width 14 height 14
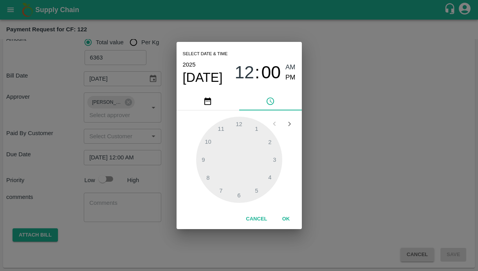
click at [291, 76] on span "PM" at bounding box center [291, 77] width 10 height 11
click at [212, 177] on div at bounding box center [239, 160] width 86 height 86
type input "[DATE] 08:00 PM"
click at [286, 217] on button "OK" at bounding box center [286, 219] width 25 height 14
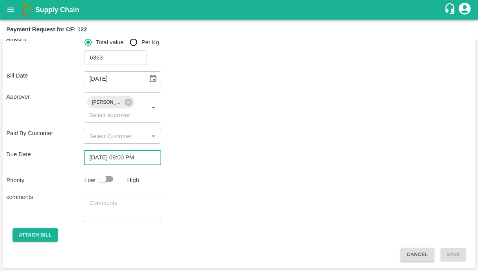
click at [106, 179] on input "checkbox" at bounding box center [102, 179] width 45 height 15
checkbox input "true"
click at [108, 206] on textarea at bounding box center [122, 207] width 67 height 16
paste textarea "Activity bill of inter-cultural operation and Supporting with Tractor"
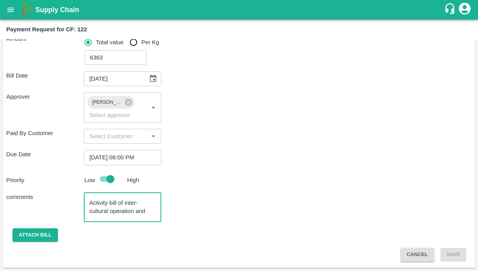
scroll to position [8, 0]
type textarea "Activity bill of inter-cultural operation and Supporting with Tractor"
click at [31, 239] on button "Attach bill" at bounding box center [35, 235] width 45 height 14
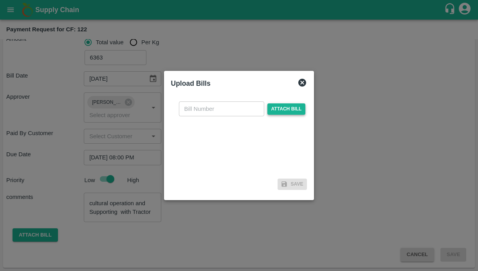
click at [273, 107] on span "Attach bill" at bounding box center [287, 108] width 38 height 11
click at [0, 0] on input "Attach bill" at bounding box center [0, 0] width 0 height 0
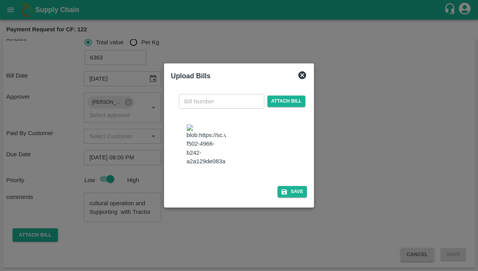
click at [212, 156] on img at bounding box center [206, 145] width 39 height 41
click at [224, 101] on input "text" at bounding box center [221, 101] width 85 height 15
type input "138"
click at [294, 197] on button "Save" at bounding box center [293, 191] width 30 height 11
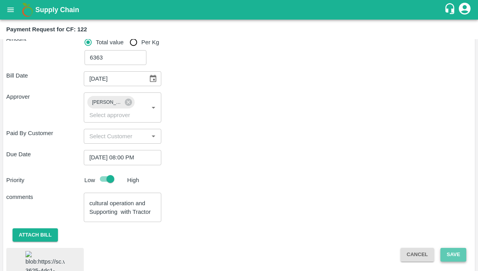
click at [452, 257] on button "Save" at bounding box center [454, 255] width 26 height 14
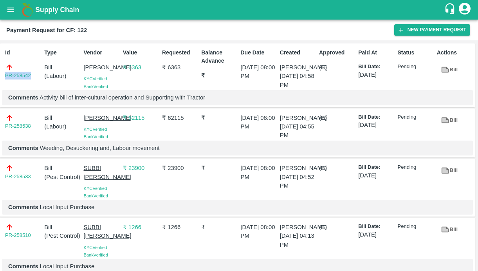
drag, startPoint x: 34, startPoint y: 78, endPoint x: -11, endPoint y: 78, distance: 45.4
click at [0, 78] on html "Supply Chain Payment Request for CF: 122 New Payment Request Id PR-258542 Type …" at bounding box center [239, 135] width 478 height 271
copy link "PR-258542"
